Goal: Find specific page/section: Find specific page/section

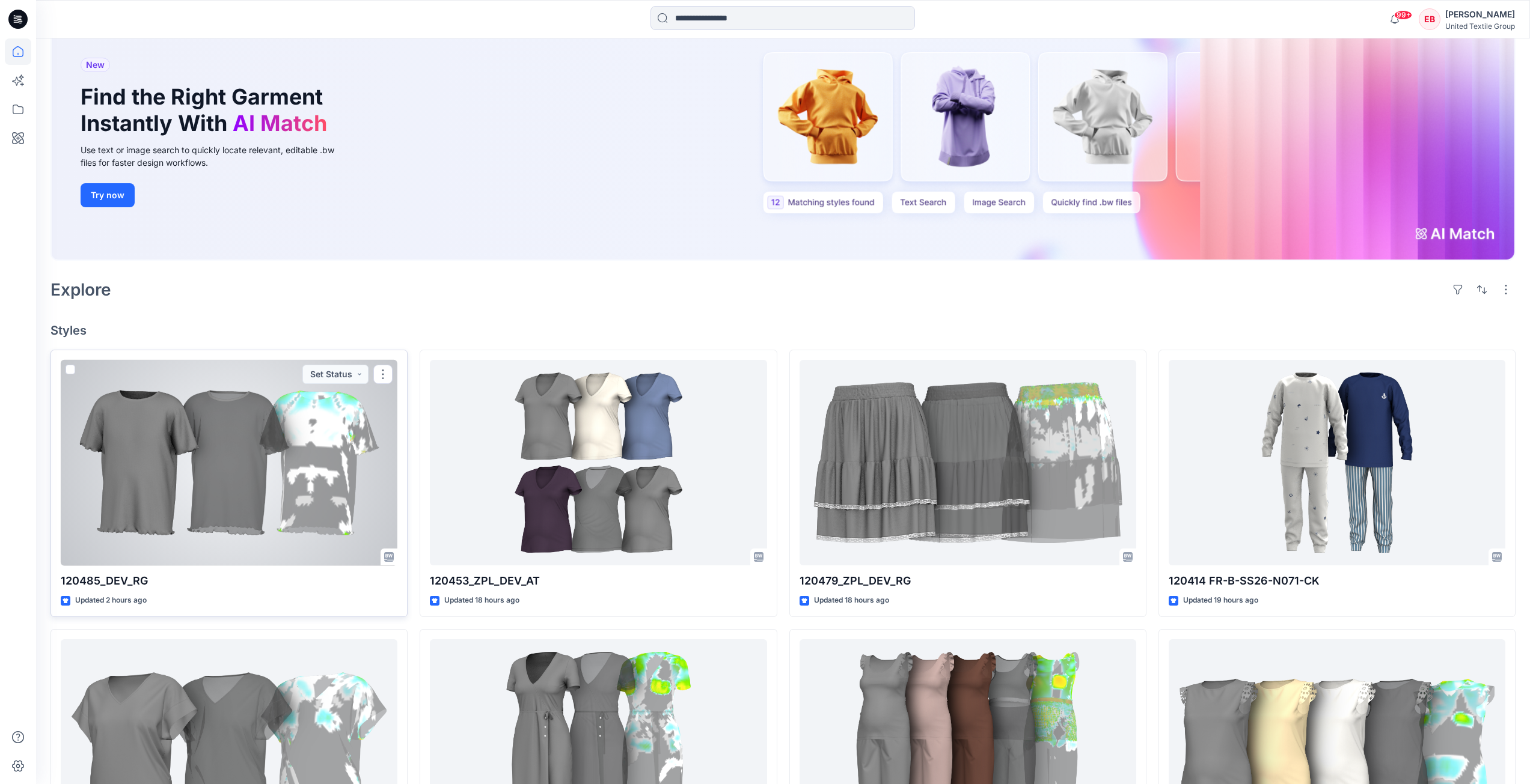
scroll to position [120, 0]
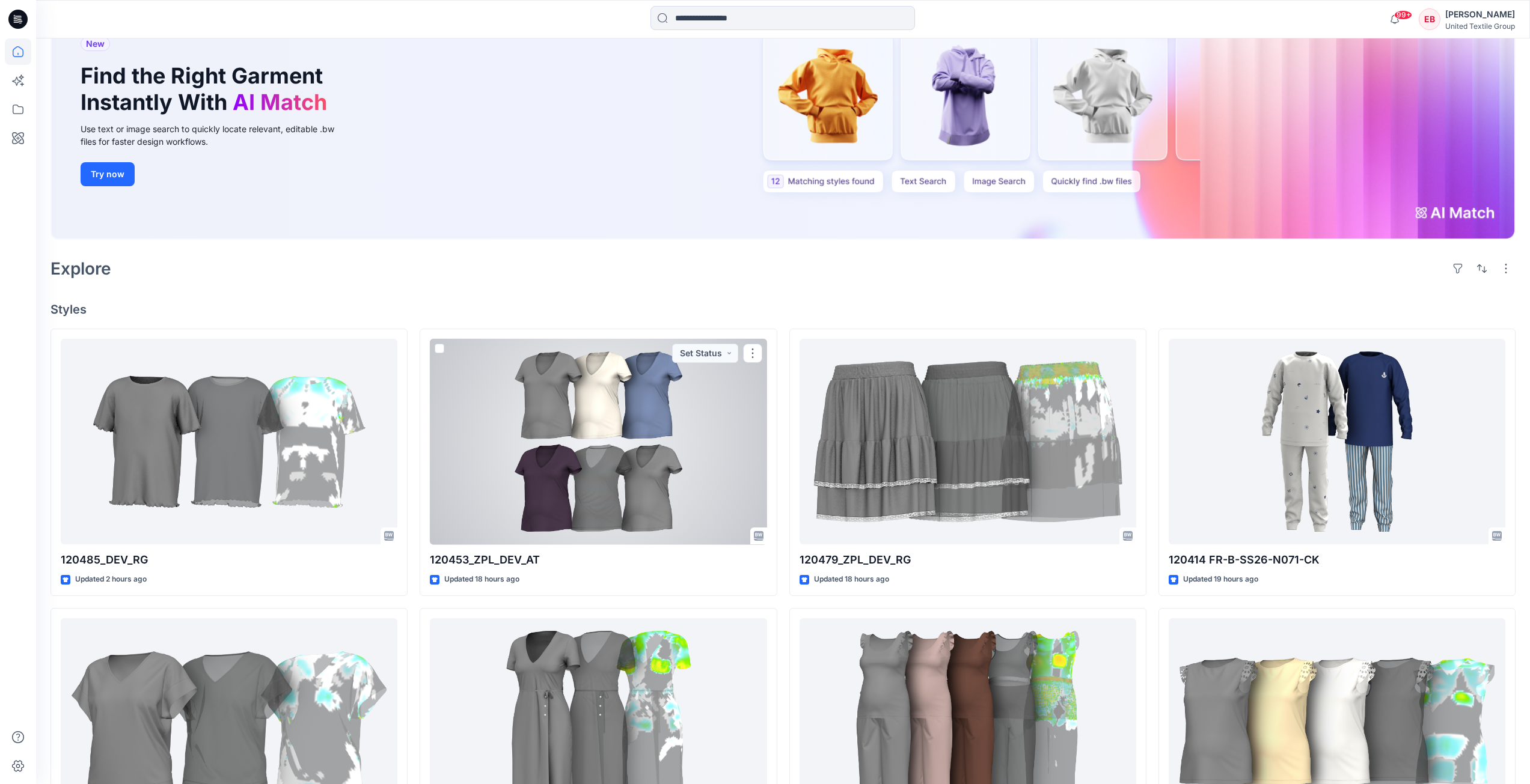
click at [609, 462] on div at bounding box center [598, 441] width 337 height 206
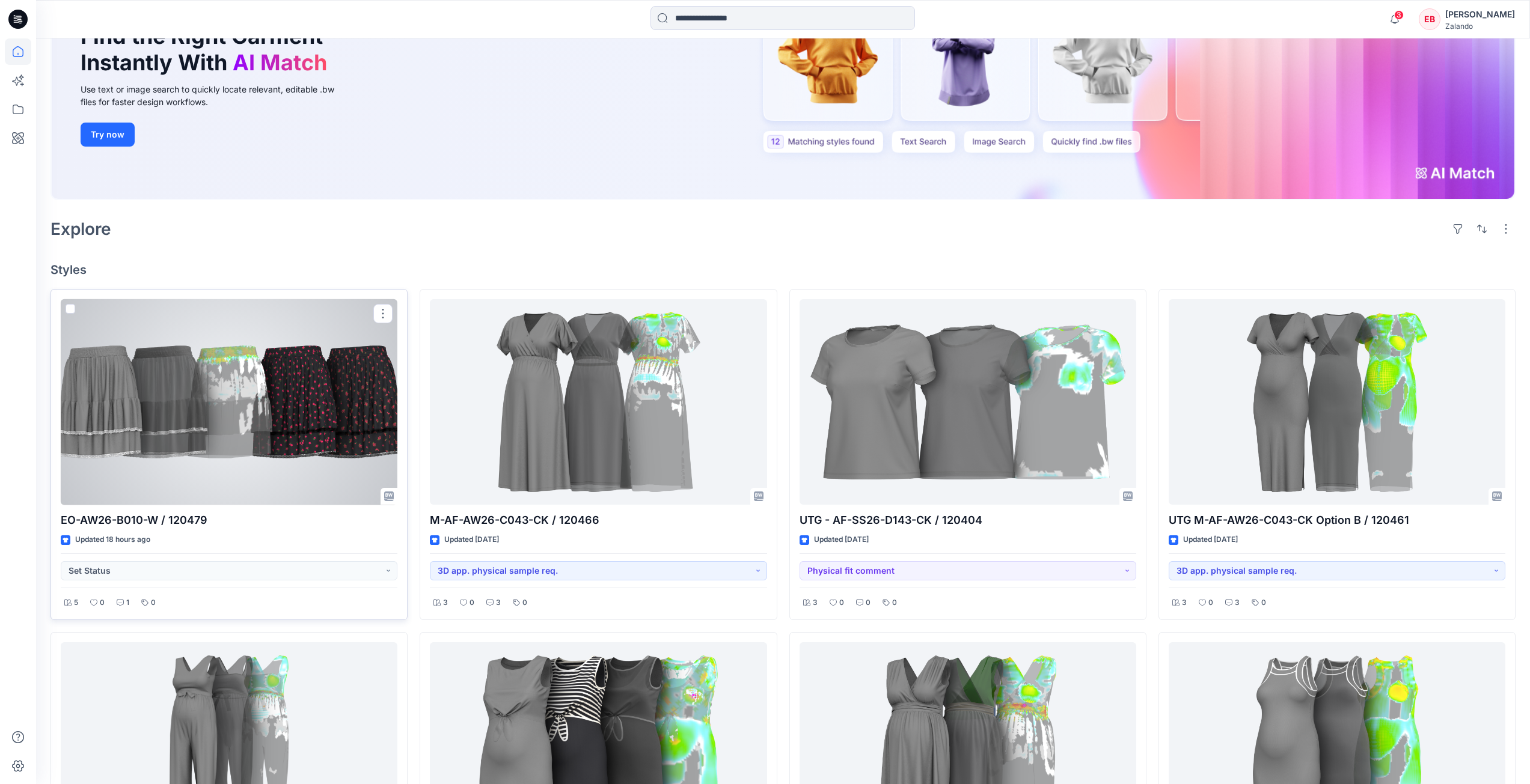
scroll to position [181, 0]
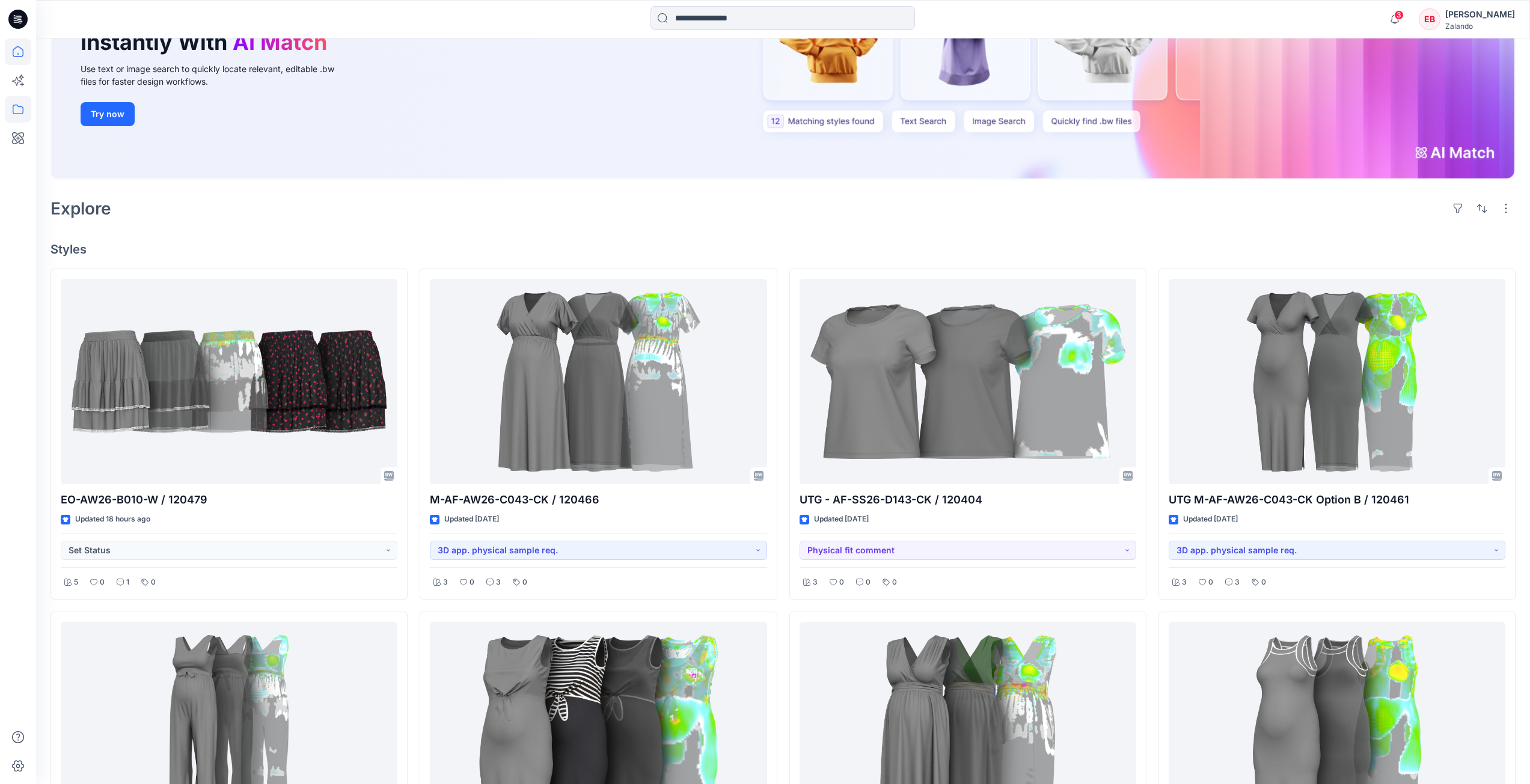
click at [17, 107] on icon at bounding box center [18, 109] width 27 height 27
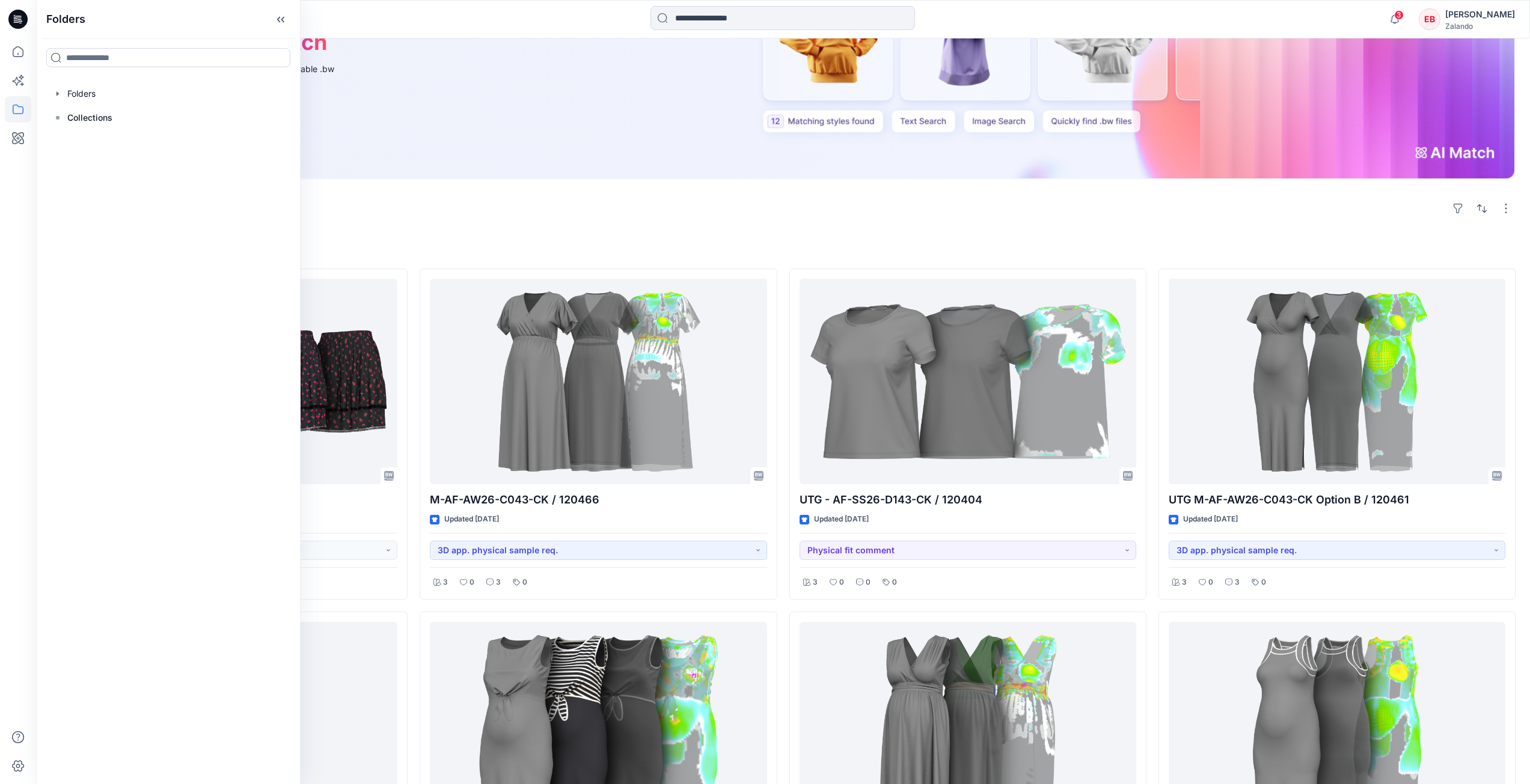
click at [45, 95] on div "Folders Folders Collections" at bounding box center [168, 392] width 265 height 784
click at [58, 95] on icon "button" at bounding box center [58, 93] width 2 height 4
click at [75, 115] on div at bounding box center [168, 117] width 246 height 24
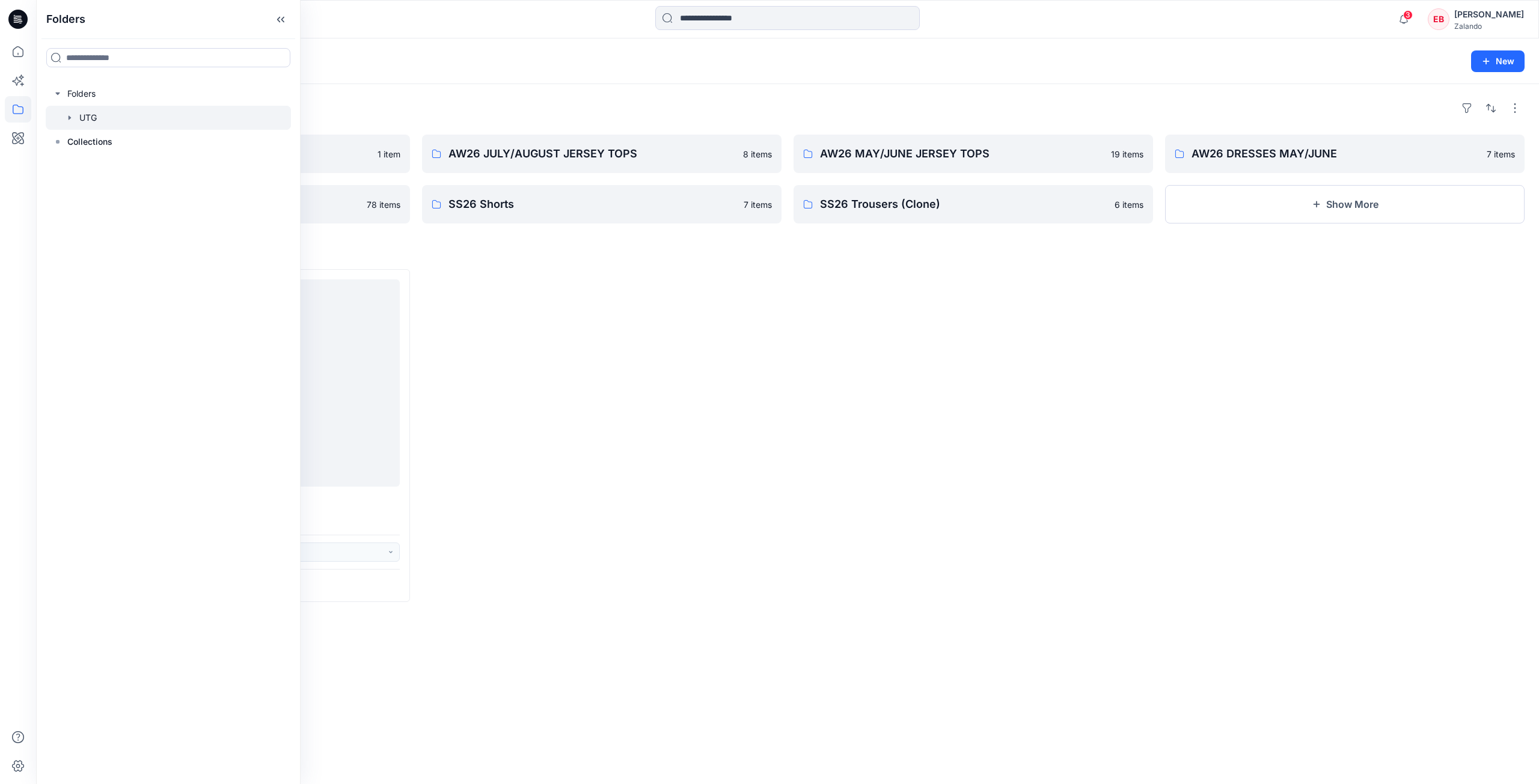
click at [584, 102] on div "Folders" at bounding box center [787, 108] width 1474 height 19
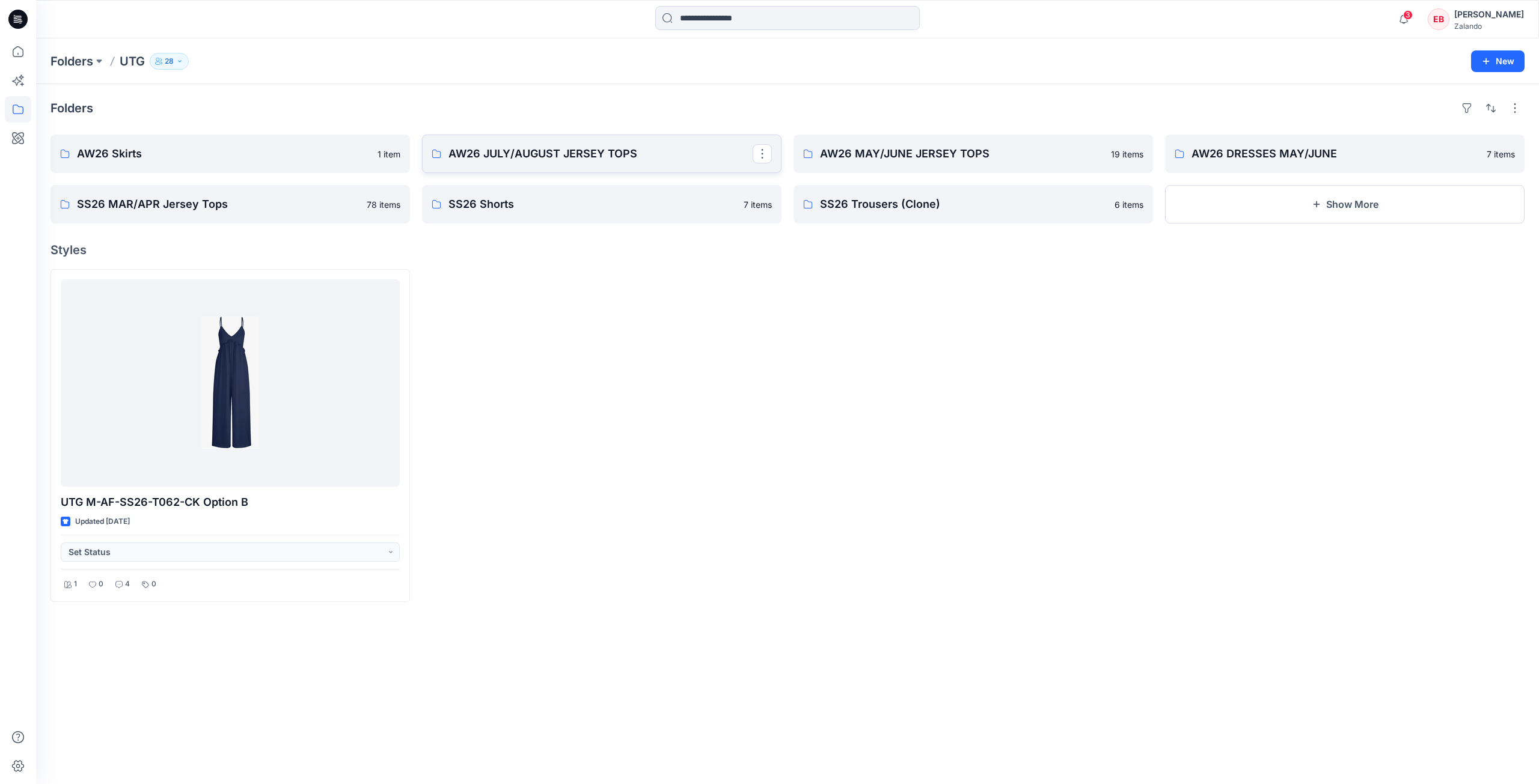
click at [585, 171] on link "AW26 JULY/AUGUST JERSEY TOPS" at bounding box center [601, 154] width 359 height 38
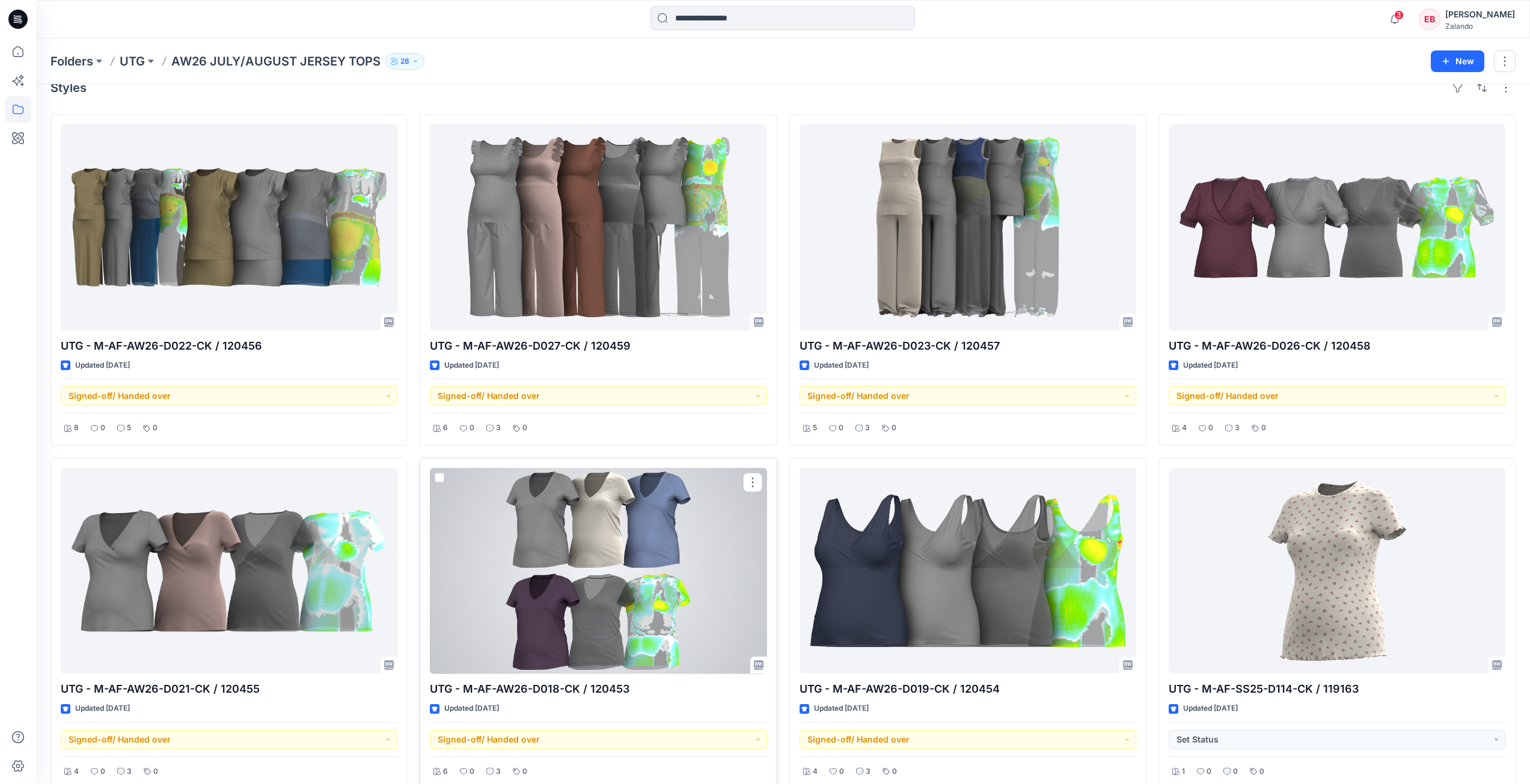
scroll to position [40, 0]
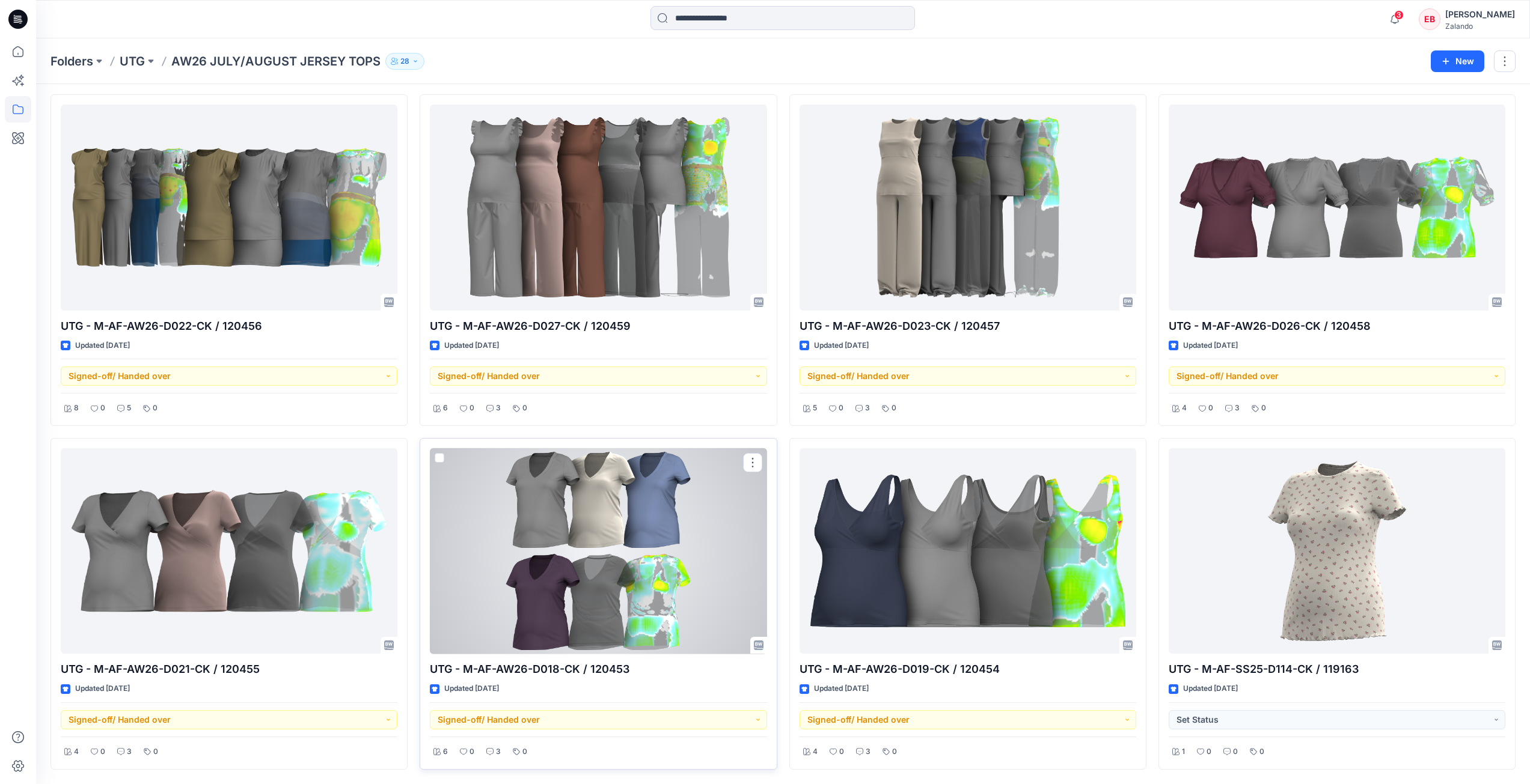
click at [593, 556] on div at bounding box center [598, 551] width 337 height 206
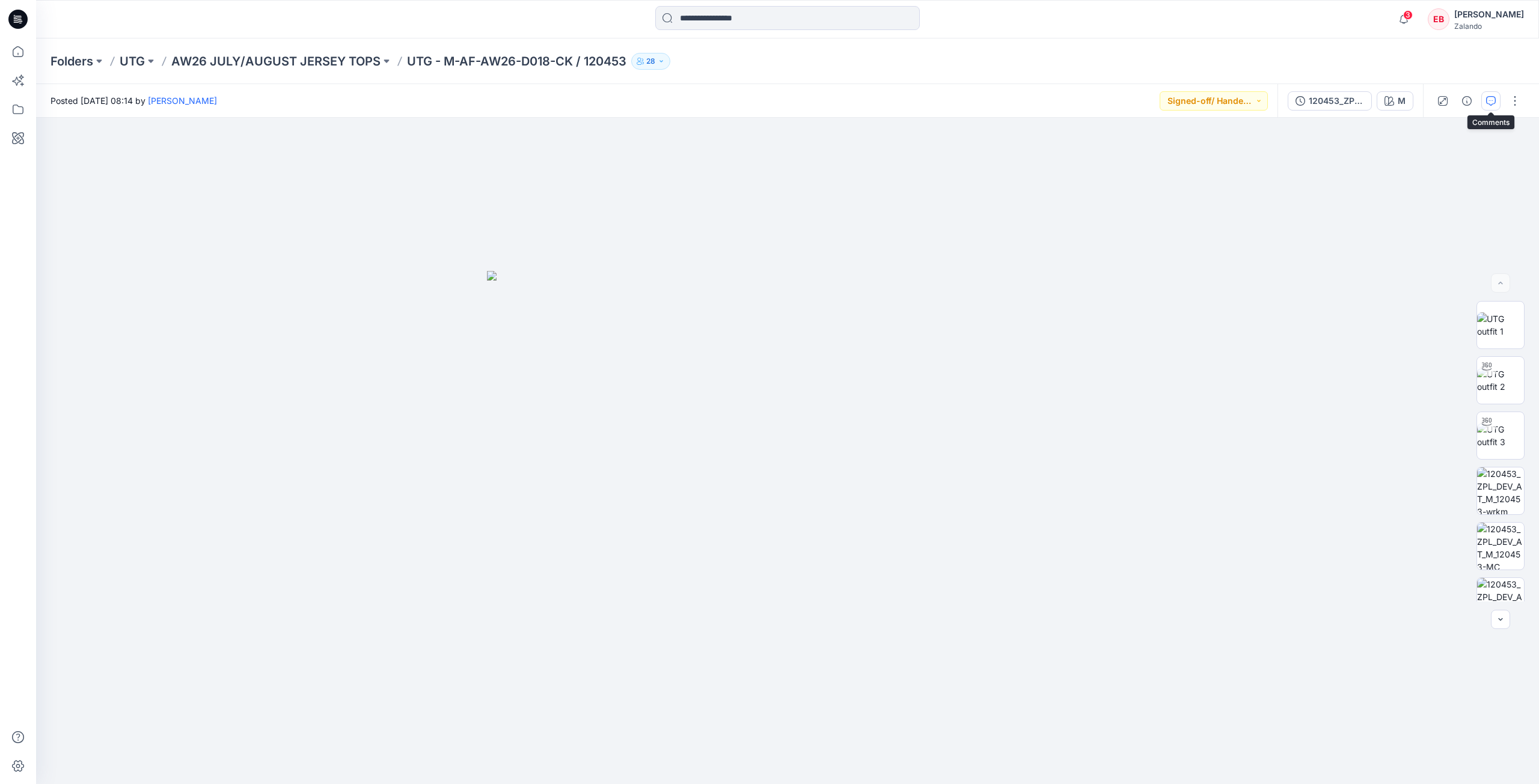
click at [1496, 96] on button "button" at bounding box center [1491, 101] width 19 height 19
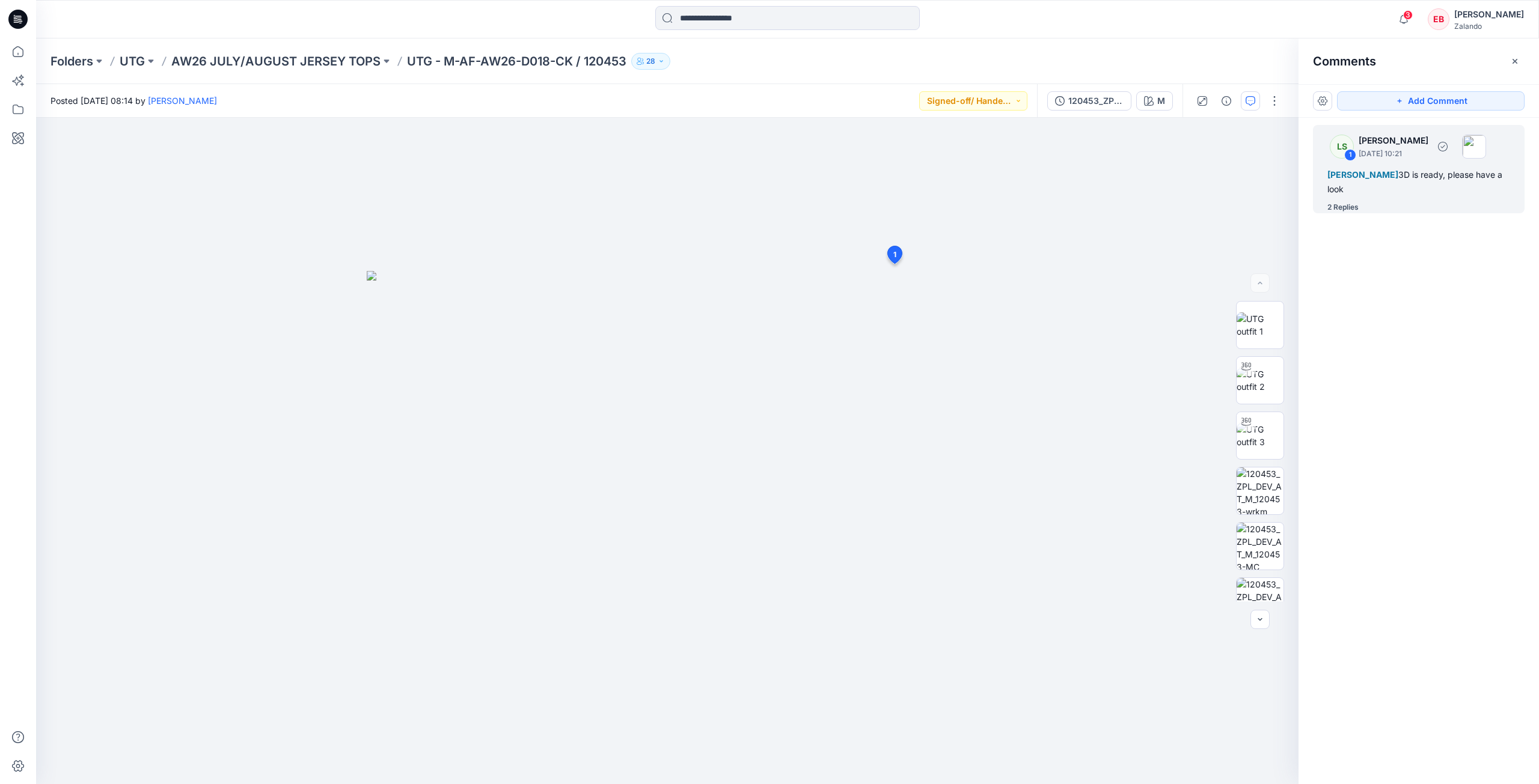
click at [1368, 207] on div "2 Replies" at bounding box center [1426, 207] width 197 height 12
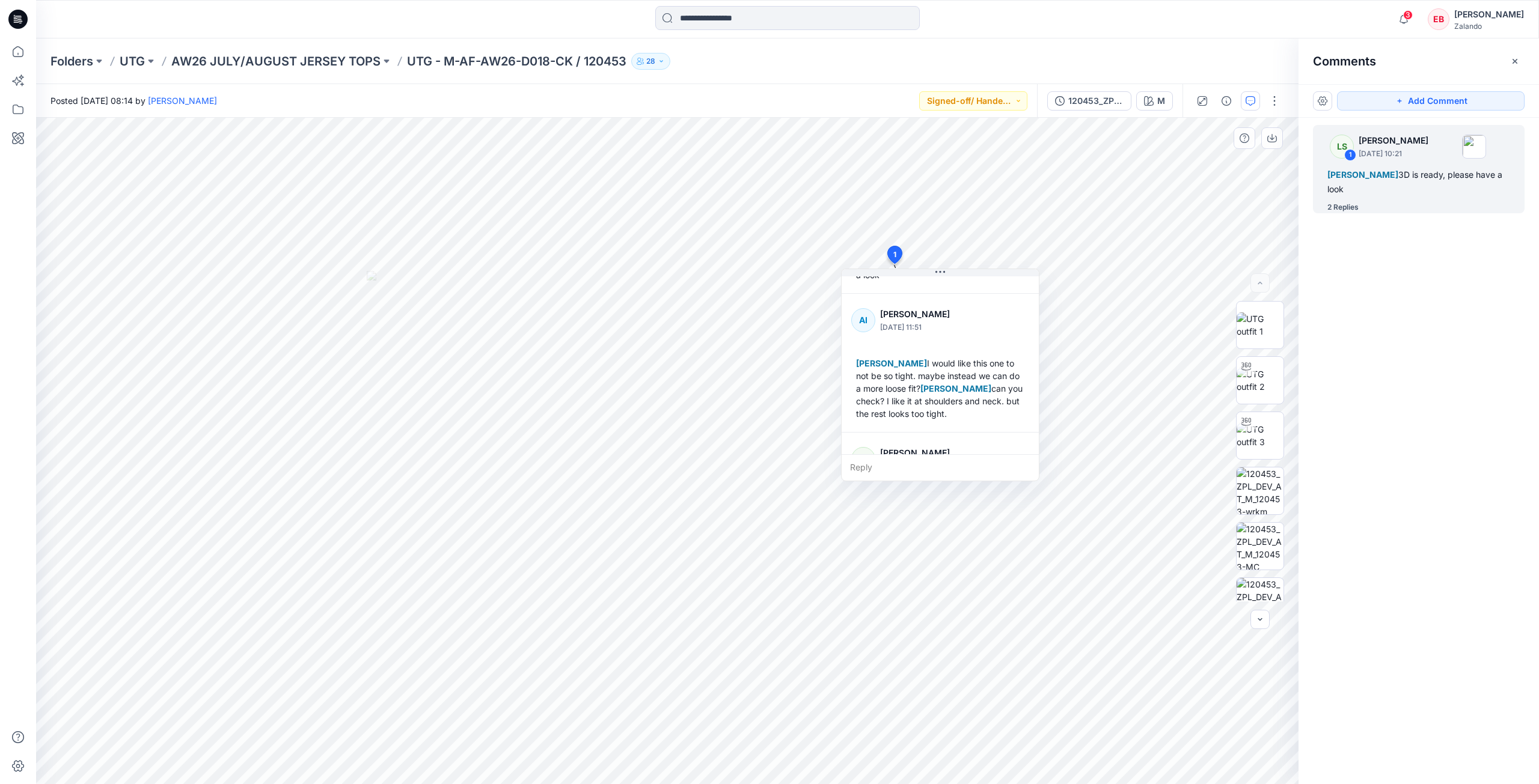
scroll to position [100, 0]
